Goal: Task Accomplishment & Management: Manage account settings

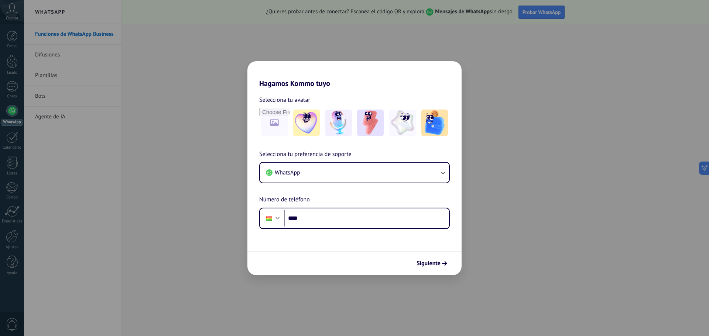
click at [528, 231] on div "Hagamos Kommo tuyo Selecciona tu avatar Selecciona tu preferencia de soporte Wh…" at bounding box center [354, 168] width 709 height 336
click at [316, 125] on img at bounding box center [306, 123] width 27 height 27
click at [333, 125] on img at bounding box center [338, 123] width 27 height 27
click at [364, 126] on img at bounding box center [370, 123] width 27 height 27
click at [395, 126] on img at bounding box center [402, 123] width 27 height 27
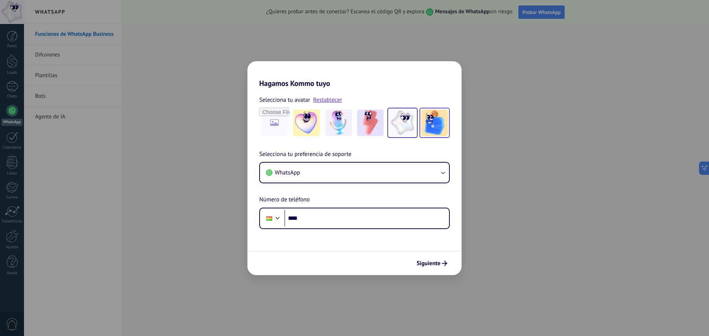
click at [433, 125] on img at bounding box center [434, 123] width 27 height 27
click at [309, 53] on div "Hagamos Kommo tuyo Selecciona tu avatar Restablecer Selecciona tu preferencia d…" at bounding box center [354, 168] width 709 height 336
click at [434, 262] on span "Siguiente" at bounding box center [428, 263] width 24 height 5
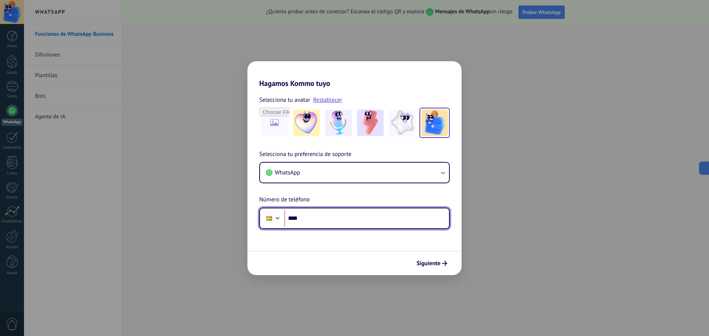
click at [367, 213] on input "****" at bounding box center [366, 218] width 165 height 17
drag, startPoint x: 330, startPoint y: 219, endPoint x: 302, endPoint y: 220, distance: 28.8
click at [302, 220] on input "*******" at bounding box center [366, 218] width 165 height 17
drag, startPoint x: 332, startPoint y: 221, endPoint x: 303, endPoint y: 219, distance: 29.2
click at [303, 219] on input "**********" at bounding box center [366, 218] width 165 height 17
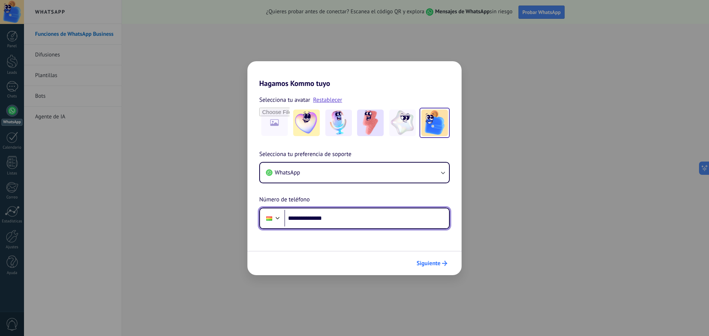
type input "**********"
click at [426, 261] on span "Siguiente" at bounding box center [428, 263] width 24 height 5
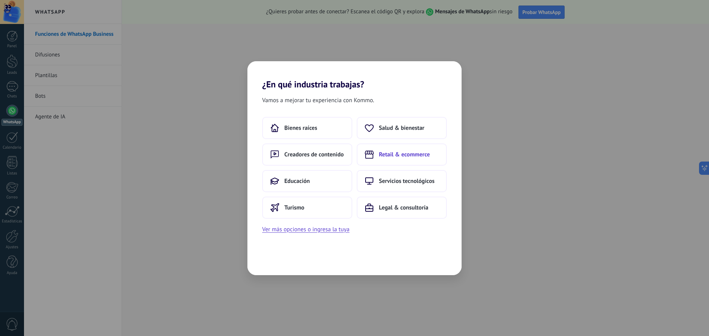
click at [381, 148] on button "Retail & ecommerce" at bounding box center [402, 155] width 90 height 22
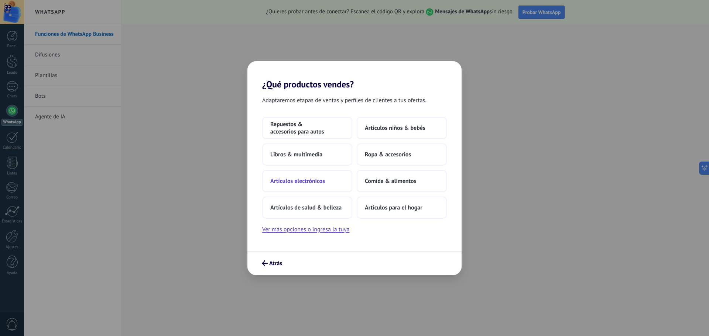
click at [324, 178] on span "Artículos electrónicos" at bounding box center [297, 181] width 55 height 7
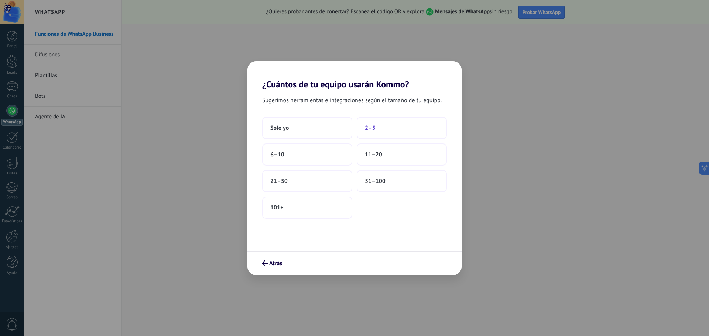
click at [388, 132] on button "2–5" at bounding box center [402, 128] width 90 height 22
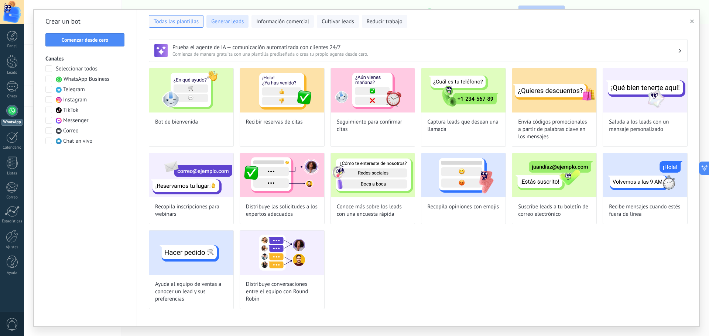
click at [230, 21] on span "Generar leads" at bounding box center [227, 21] width 32 height 7
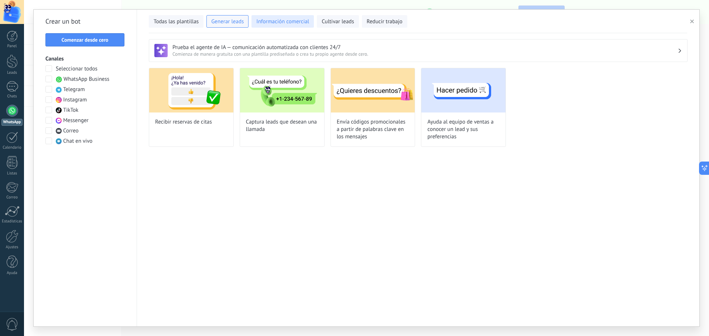
click at [282, 16] on button "Información comercial" at bounding box center [282, 21] width 62 height 13
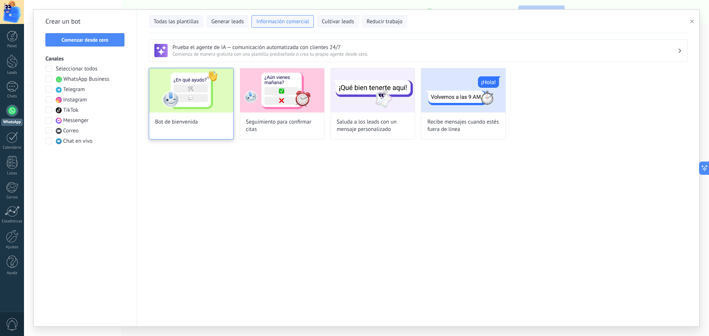
click at [176, 101] on img at bounding box center [191, 90] width 84 height 44
click at [176, 101] on div "**********" at bounding box center [366, 168] width 665 height 317
type input "**********"
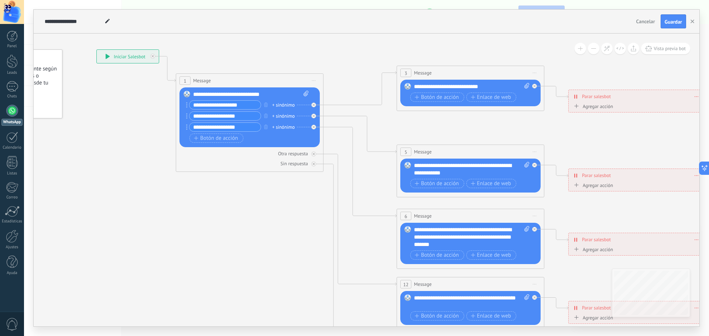
drag, startPoint x: 395, startPoint y: 249, endPoint x: 304, endPoint y: 245, distance: 91.6
click at [304, 245] on icon at bounding box center [487, 233] width 1150 height 737
click at [227, 139] on span "Botón de acción" at bounding box center [216, 138] width 44 height 6
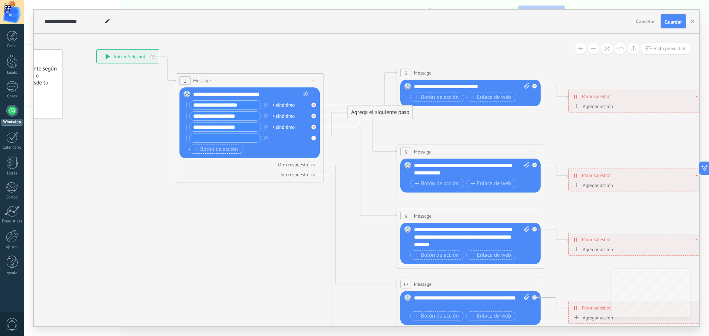
click at [229, 147] on span "Botón de acción" at bounding box center [216, 150] width 44 height 6
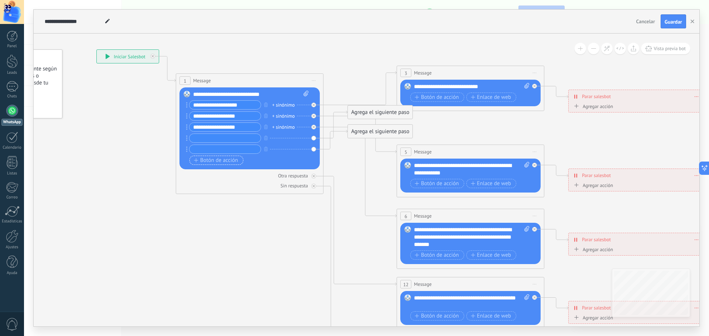
click at [231, 158] on span "Botón de acción" at bounding box center [216, 161] width 44 height 6
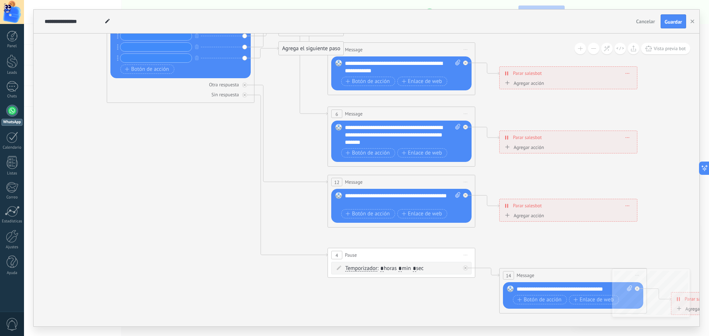
drag, startPoint x: 271, startPoint y: 215, endPoint x: 150, endPoint y: 115, distance: 157.0
click at [163, 114] on icon at bounding box center [418, 131] width 1150 height 737
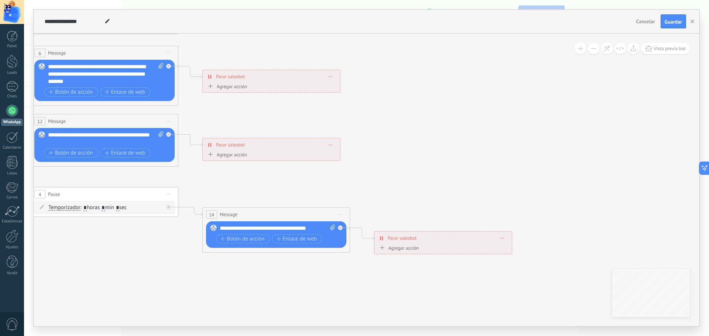
drag, startPoint x: 631, startPoint y: 151, endPoint x: 642, endPoint y: 155, distance: 12.3
click at [639, 154] on icon at bounding box center [121, 70] width 1150 height 737
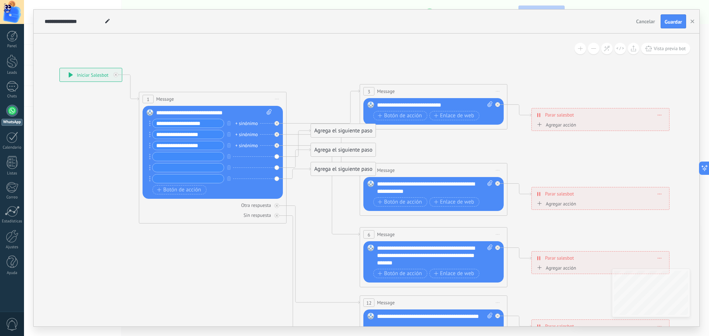
drag, startPoint x: 180, startPoint y: 117, endPoint x: 241, endPoint y: 235, distance: 132.7
click at [241, 235] on icon at bounding box center [450, 251] width 1150 height 737
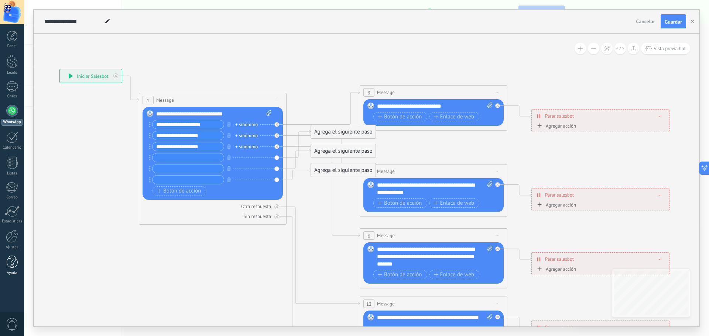
click at [10, 259] on div at bounding box center [12, 262] width 11 height 13
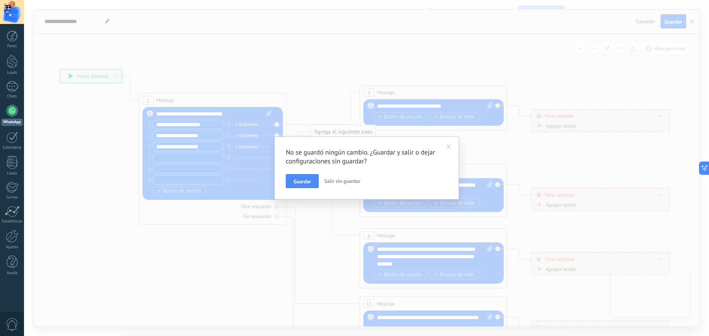
click at [349, 180] on span "Salir sin guardar" at bounding box center [342, 181] width 36 height 7
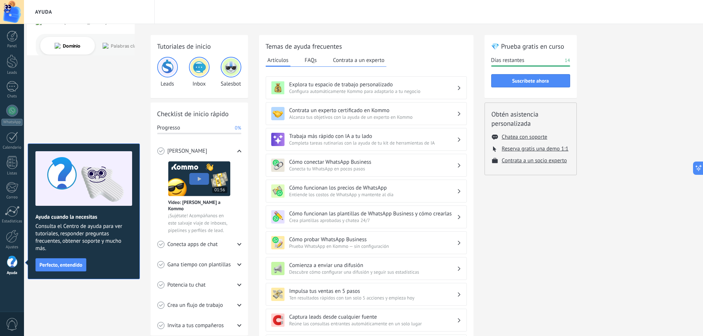
click at [110, 82] on div "Tutoriales de inicio Leads Inbox Salesbot Checklist de inicio rápido Progresso …" at bounding box center [363, 253] width 679 height 458
click at [536, 81] on span "Suscríbete ahora" at bounding box center [530, 80] width 37 height 5
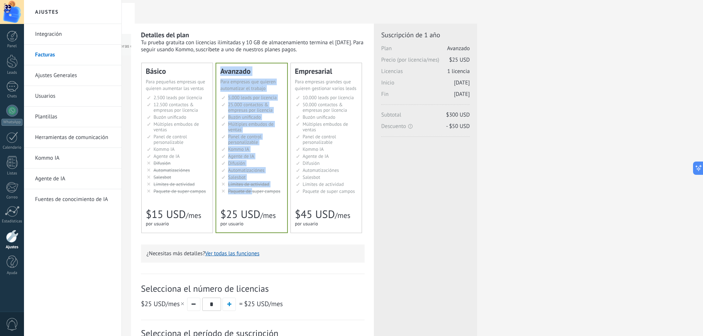
drag, startPoint x: 218, startPoint y: 65, endPoint x: 252, endPoint y: 228, distance: 166.3
click at [252, 228] on div "Avanzado Для автоматизации сделок в растущей компании For growing businesses th…" at bounding box center [251, 147] width 71 height 169
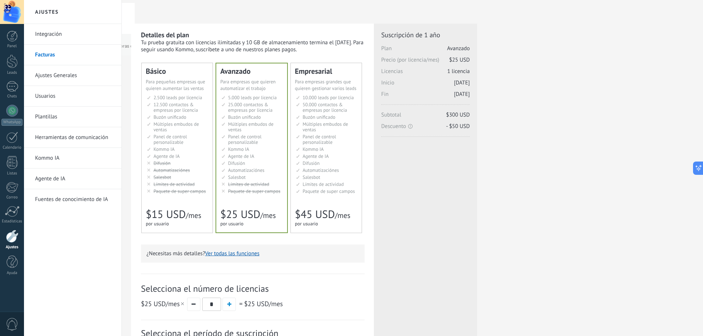
drag, startPoint x: 176, startPoint y: 86, endPoint x: 167, endPoint y: 76, distance: 13.6
click at [175, 86] on span "Para pequeñas empresas que quieren aumentar las ventas" at bounding box center [175, 85] width 59 height 13
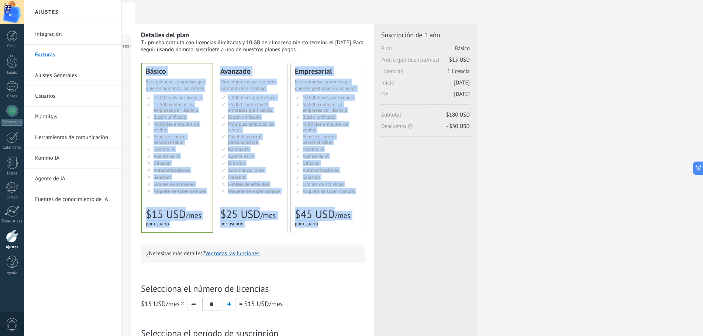
drag, startPoint x: 147, startPoint y: 68, endPoint x: 321, endPoint y: 227, distance: 235.1
click at [321, 227] on div "Básico Для увеличения продаж в малом бизнесе For small businesses that want to …" at bounding box center [253, 148] width 223 height 170
copy div "Loremi Dol sitametcon adipis e seddo eiusmod Tem incid utlaboreet dolo magn al …"
click at [205, 113] on ul "2.500 сделок на место 2.500 leads per seat 2.500 leads por licencia 添加线索和联系人 2.…" at bounding box center [178, 144] width 62 height 99
